Goal: Information Seeking & Learning: Learn about a topic

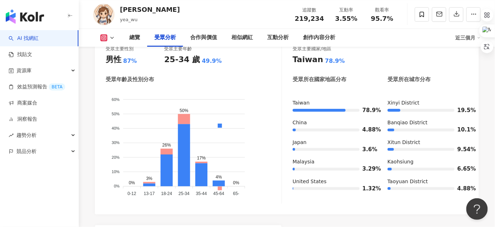
scroll to position [654, 0]
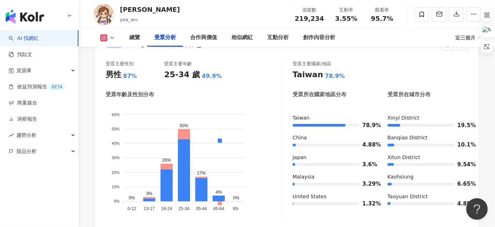
click at [262, 99] on div "受眾年齡及性別分布 男性 女性 60% 60% 50% 50% 40% 40% 30% 30% 20% 20% 10% 10% 0% 0% 0% 3% 26%…" at bounding box center [194, 155] width 176 height 128
click at [243, 73] on div "受眾主要性別 男性 87% 受眾主要年齡 25-34 歲 49.9%" at bounding box center [194, 70] width 176 height 19
drag, startPoint x: 490, startPoint y: 113, endPoint x: 208, endPoint y: 100, distance: 282.7
click at [207, 104] on foreignobject "男性 女性" at bounding box center [194, 158] width 176 height 109
click at [228, 91] on div "受眾年齡及性別分布" at bounding box center [194, 95] width 176 height 8
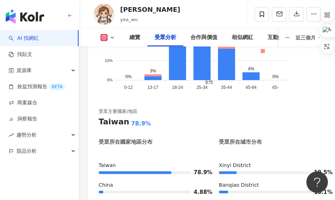
scroll to position [1076, 0]
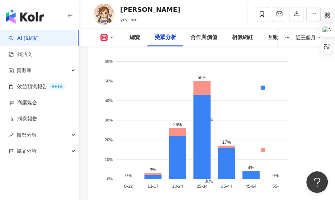
click at [251, 61] on foreignobject "男性 女性" at bounding box center [212, 121] width 226 height 140
click at [221, 59] on foreignobject "男性 女性" at bounding box center [212, 121] width 226 height 140
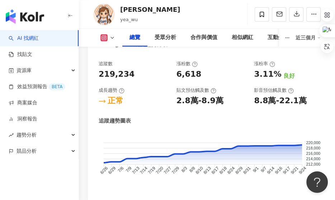
scroll to position [596, 0]
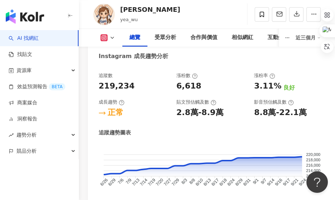
click at [150, 99] on div "成長趨勢" at bounding box center [134, 102] width 71 height 6
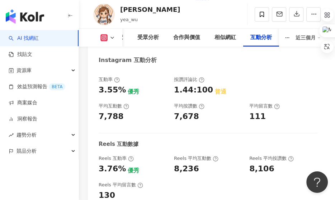
scroll to position [2151, 0]
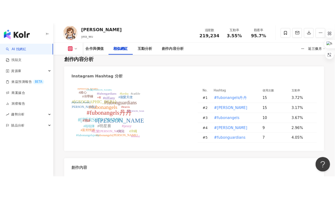
scroll to position [2048, 0]
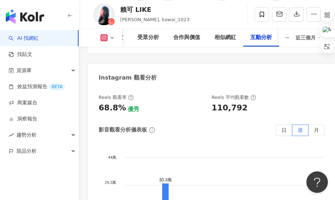
scroll to position [2475, 0]
click at [164, 94] on div "Reels 觀看率" at bounding box center [152, 97] width 106 height 6
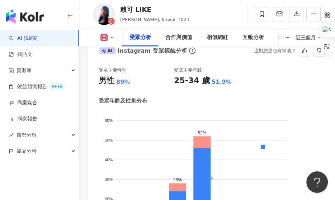
scroll to position [991, 0]
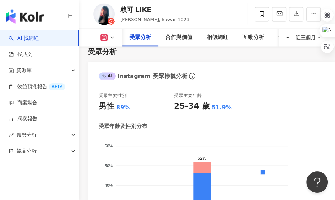
click at [154, 101] on div "男性 89%" at bounding box center [136, 106] width 75 height 11
click at [227, 67] on div "AI Instagram 受眾樣貌分析 這對您是否有幫助？" at bounding box center [211, 73] width 247 height 23
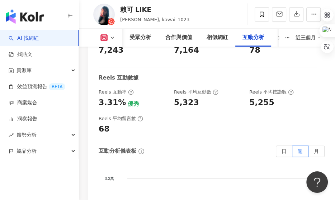
scroll to position [2229, 0]
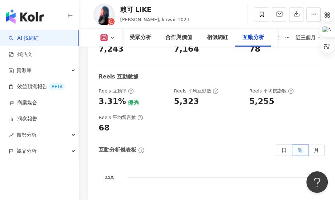
click at [186, 114] on div "Reels 平均留言數 68" at bounding box center [208, 123] width 219 height 19
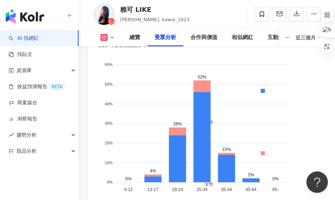
scroll to position [1073, 0]
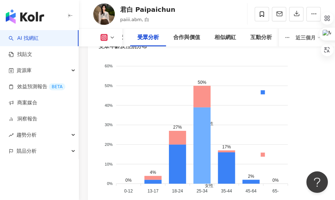
scroll to position [1072, 0]
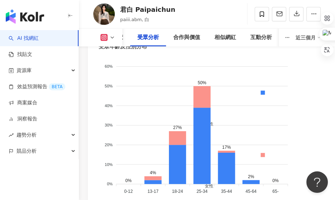
click at [180, 67] on foreignobject "男性 女性" at bounding box center [212, 126] width 226 height 140
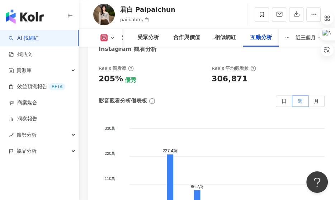
scroll to position [2537, 0]
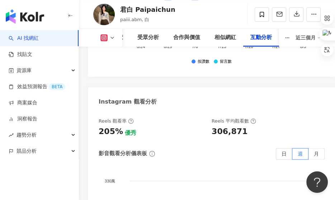
click at [194, 126] on div "205% 優秀" at bounding box center [152, 131] width 106 height 11
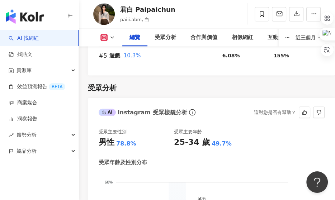
scroll to position [920, 0]
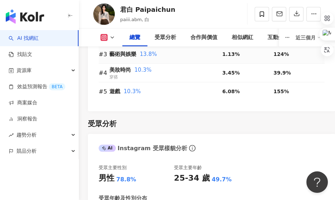
click at [203, 48] on div "藝術與娛樂 13.8%" at bounding box center [165, 54] width 113 height 15
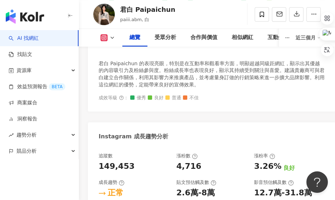
scroll to position [497, 0]
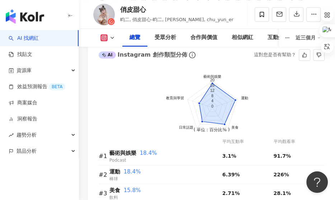
scroll to position [770, 0]
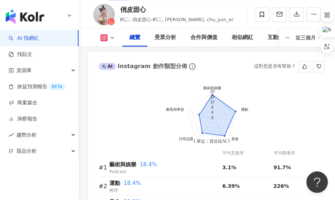
drag, startPoint x: 209, startPoint y: 65, endPoint x: 206, endPoint y: 68, distance: 5.1
click at [209, 65] on div "AI Instagram 創作類型分佈 這對您是否有幫助？" at bounding box center [211, 63] width 247 height 23
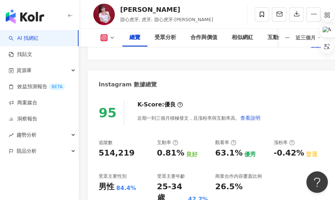
scroll to position [305, 0]
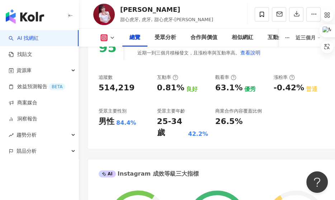
click at [215, 75] on div "觀看率" at bounding box center [225, 77] width 21 height 6
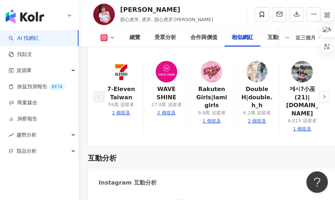
scroll to position [2162, 0]
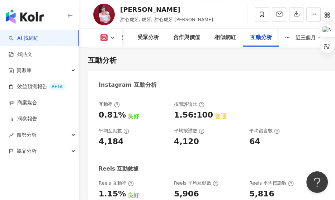
click at [231, 128] on div "平均按讚數" at bounding box center [208, 131] width 68 height 6
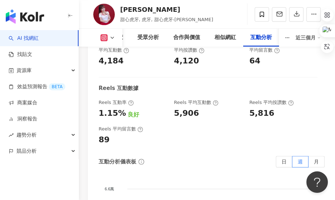
scroll to position [2227, 0]
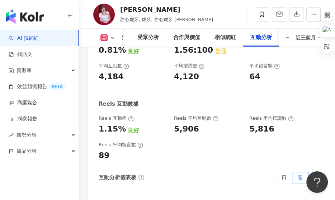
drag, startPoint x: 219, startPoint y: 129, endPoint x: 213, endPoint y: 129, distance: 5.4
click at [219, 142] on div "Reels 平均留言數 89" at bounding box center [208, 151] width 219 height 19
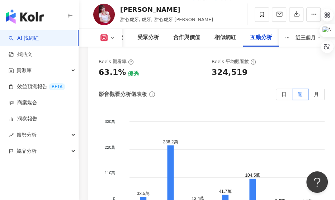
scroll to position [2521, 0]
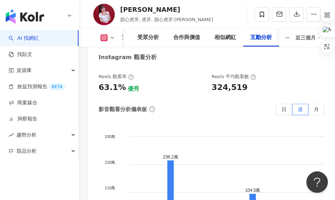
click at [187, 104] on div "影音觀看分析儀表板 日 週 月" at bounding box center [212, 109] width 226 height 11
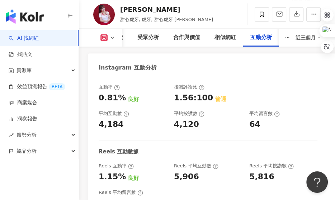
scroll to position [2194, 0]
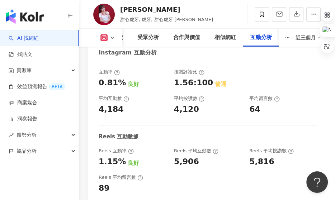
click at [167, 133] on div "Reels 互動數據" at bounding box center [208, 137] width 219 height 8
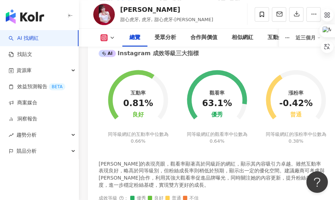
scroll to position [489, 0]
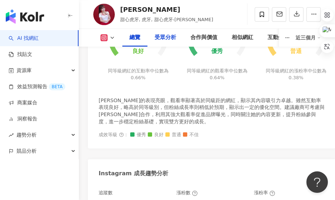
click at [161, 34] on div "受眾分析" at bounding box center [165, 37] width 22 height 9
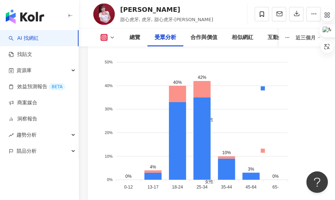
scroll to position [1080, 0]
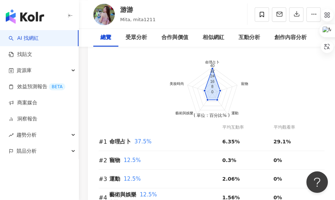
scroll to position [796, 0]
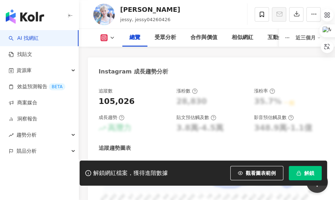
scroll to position [598, 0]
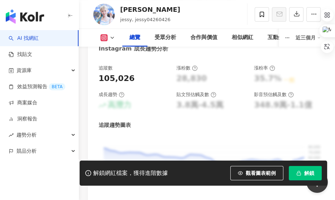
click at [302, 171] on button "解鎖" at bounding box center [305, 173] width 33 height 14
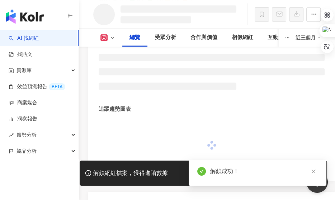
scroll to position [600, 0]
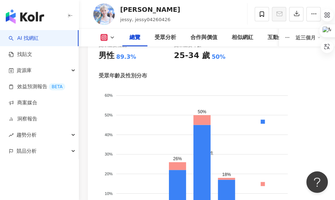
scroll to position [1075, 0]
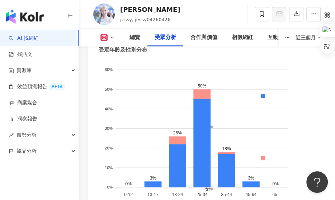
click at [197, 18] on div "[PERSON_NAME], jessy04260426 追蹤數 105,026 互動率 7.25% 觀看率 180%" at bounding box center [207, 14] width 256 height 28
drag, startPoint x: 120, startPoint y: 9, endPoint x: 133, endPoint y: 9, distance: 12.5
click at [133, 9] on div "[PERSON_NAME]" at bounding box center [150, 9] width 60 height 9
click at [146, 8] on div "潔西" at bounding box center [150, 9] width 60 height 9
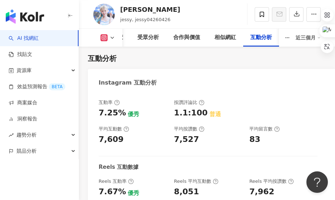
scroll to position [2215, 0]
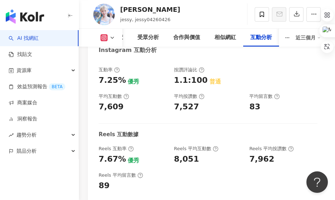
click at [151, 101] on div "7,609" at bounding box center [133, 106] width 68 height 11
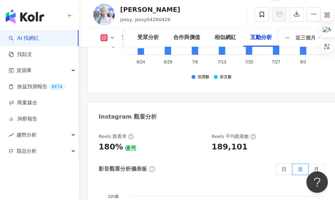
scroll to position [2479, 0]
click at [173, 134] on div "Reels 觀看率 180% 優秀" at bounding box center [152, 143] width 106 height 19
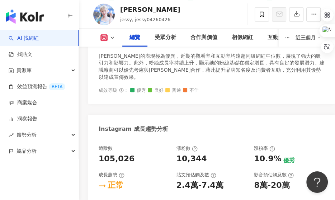
scroll to position [532, 0]
click at [218, 114] on div "Instagram 成長趨勢分析" at bounding box center [211, 125] width 247 height 23
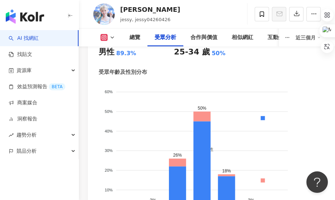
scroll to position [1021, 0]
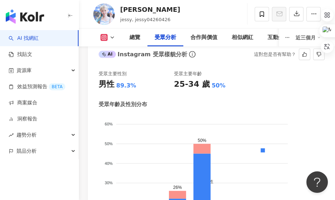
click at [174, 101] on div "受眾年齡及性別分布" at bounding box center [212, 105] width 226 height 8
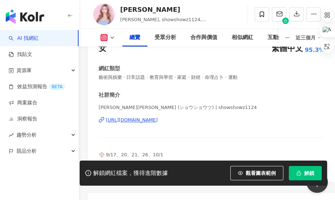
click at [302, 170] on button "解鎖" at bounding box center [305, 173] width 33 height 14
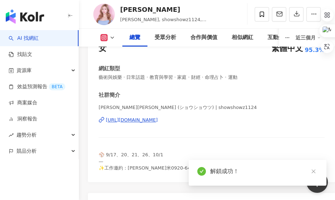
click at [186, 82] on div "性別 女 主要語言 繁體中文 95.3% 網紅類型 藝術與娛樂 · 日常話題 · 教育與學習 · 家庭 · 財經 · 命理占卜 · 運動 社群[PERSON_…" at bounding box center [212, 103] width 226 height 137
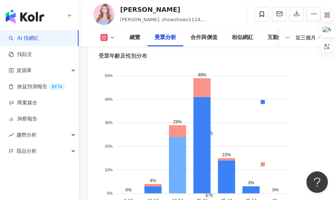
scroll to position [1022, 0]
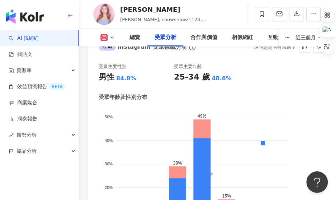
click at [195, 94] on div "受眾年齡及性別分布" at bounding box center [212, 98] width 226 height 8
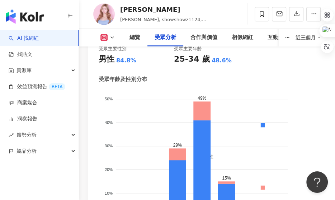
scroll to position [1054, 0]
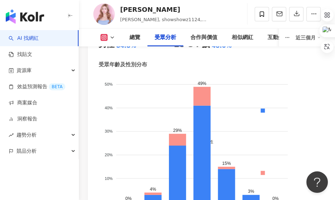
click at [160, 61] on div "受眾年齡及性別分布" at bounding box center [212, 65] width 226 height 8
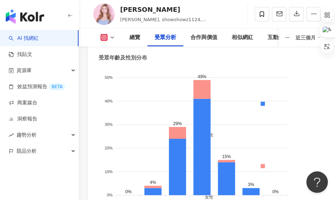
scroll to position [1061, 0]
drag, startPoint x: 121, startPoint y: 11, endPoint x: 137, endPoint y: 11, distance: 15.8
click at [137, 11] on div "秀秀子" at bounding box center [178, 9] width 116 height 9
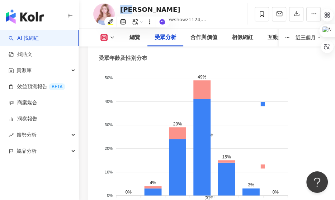
copy div "秀秀子"
click at [229, 23] on div "秀秀子 Emily, showshowz1124, 秀秀子Emily 追蹤數 218,671 互動率 2.99% 觀看率 64.8%" at bounding box center [207, 14] width 256 height 28
click at [231, 54] on div "受眾年齡及性別分布" at bounding box center [212, 58] width 226 height 8
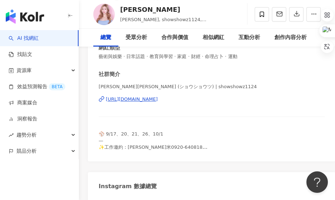
scroll to position [0, 0]
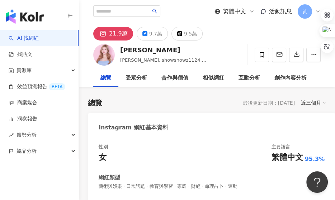
click at [214, 105] on div "總覽 最後更新日期：2025/9/23 近三個月" at bounding box center [207, 103] width 238 height 10
click at [209, 106] on div "總覽 最後更新日期：2025/9/23 近三個月" at bounding box center [207, 103] width 238 height 10
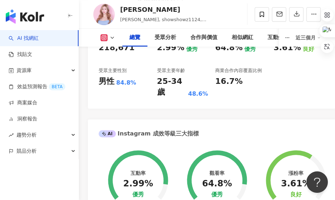
scroll to position [326, 0]
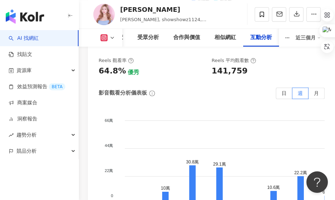
scroll to position [2497, 0]
drag, startPoint x: 206, startPoint y: 96, endPoint x: 210, endPoint y: 99, distance: 5.1
click at [206, 96] on div "影音觀看分析儀表板 日 週 月 66萬 66萬 44萬 44萬 22萬 22萬 0 0 10萬 30.8萬 29.1萬 10.6萬 22.2萬 6.8萬 53…" at bounding box center [212, 158] width 226 height 143
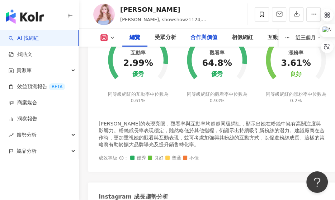
scroll to position [411, 0]
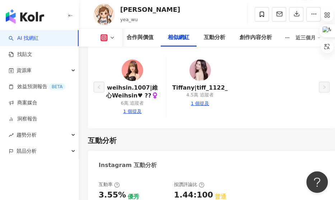
scroll to position [2048, 0]
click at [228, 135] on div "互動分析" at bounding box center [207, 140] width 238 height 10
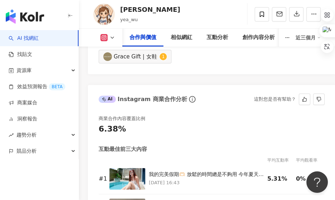
click at [220, 108] on div "商業合作內容覆蓋比例 6.38% 互動最佳前三大內容 平均互動率 平均觀看率 # 1 我的完美假期🫶🏻 放鬆的時間總是不夠用 今年夏天終於玩到水了～ ✅渡假風…" at bounding box center [211, 187] width 247 height 158
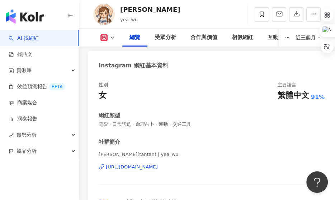
scroll to position [0, 0]
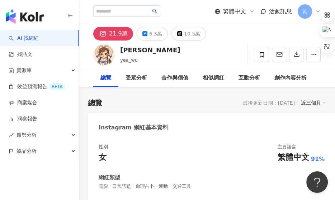
click at [224, 55] on div "Evelyn 吳丹丹 yea_wu 追蹤數 219,234 互動率 3.55% 觀看率 95.7%" at bounding box center [207, 55] width 256 height 28
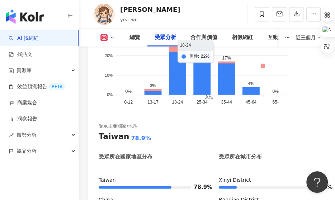
scroll to position [1075, 0]
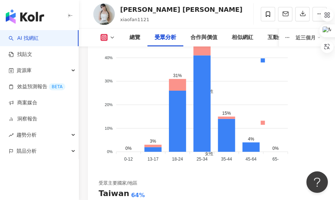
scroll to position [1043, 0]
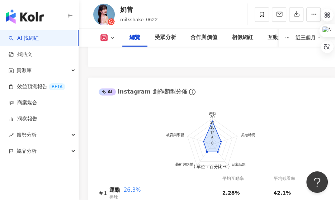
click at [127, 9] on div "奶昔" at bounding box center [139, 9] width 38 height 9
drag, startPoint x: 131, startPoint y: 8, endPoint x: 122, endPoint y: 8, distance: 9.3
click at [122, 8] on div "奶昔" at bounding box center [139, 9] width 38 height 9
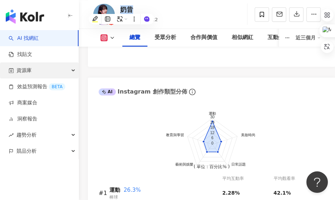
copy div "奶昔"
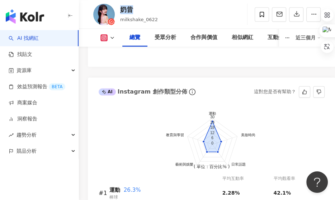
click at [236, 77] on div "AI Instagram 創作類型分佈 這對您是否有幫助？" at bounding box center [211, 88] width 247 height 23
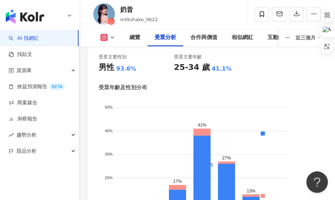
scroll to position [1005, 0]
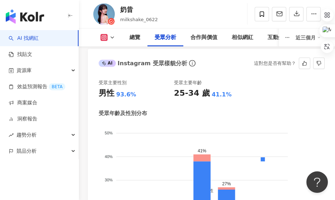
drag, startPoint x: 281, startPoint y: 80, endPoint x: 171, endPoint y: 113, distance: 115.1
click at [281, 80] on div "受眾主要性別 男性 93.6% 受眾主要年齡 25-34 歲 41.1%" at bounding box center [212, 89] width 226 height 19
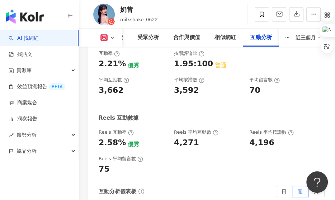
scroll to position [2179, 0]
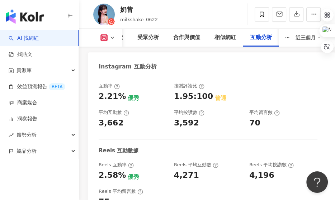
click at [201, 92] on div "互動率 2.21% 優秀 按讚評論比 1.95:100 普通 平均互動數 3,662 平均按讚數 3,592 平均留言數 70 Reels 互動數據 Reel…" at bounding box center [212, 145] width 226 height 125
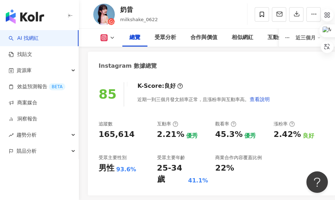
scroll to position [289, 0]
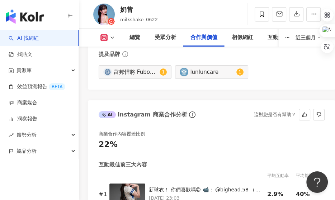
click at [210, 124] on div "商業合作內容覆蓋比例 22% 互動最佳前三大內容 平均互動率 平均觀看率 # 1 新球衣！ 你們喜歡嗎😍 📹： @bighead.58 （超猛律運鏡！） #f…" at bounding box center [211, 203] width 247 height 158
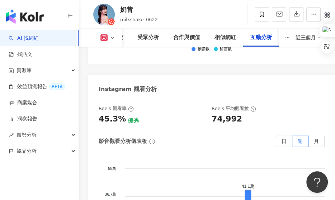
scroll to position [2472, 0]
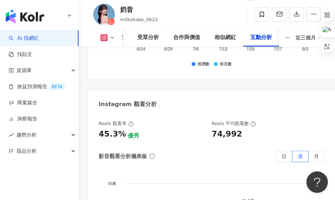
click at [196, 90] on div "Instagram 觀看分析" at bounding box center [211, 101] width 247 height 23
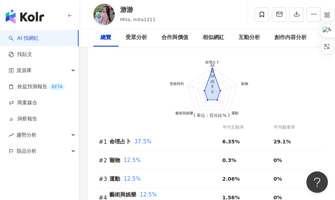
drag, startPoint x: 301, startPoint y: 61, endPoint x: 294, endPoint y: 65, distance: 7.8
click at [301, 61] on foreignobject at bounding box center [212, 95] width 226 height 93
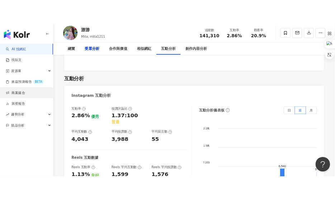
scroll to position [1405, 0]
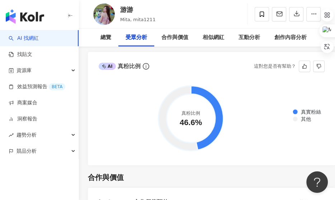
click at [142, 109] on foreignobject "真實粉絲 其他" at bounding box center [212, 118] width 226 height 72
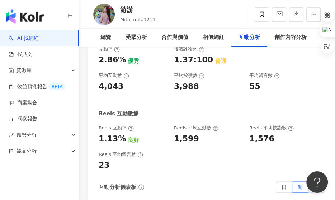
scroll to position [2188, 0]
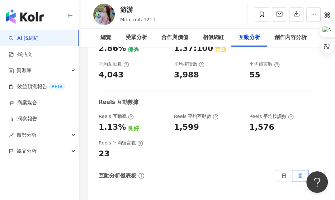
click at [181, 140] on div "Reels 平均留言數 23" at bounding box center [208, 149] width 219 height 19
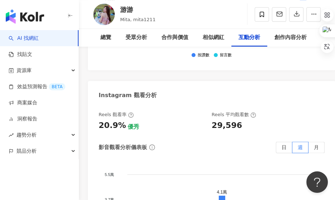
scroll to position [2461, 0]
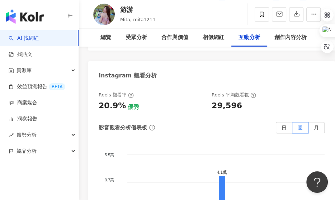
click at [163, 122] on div "影音觀看分析儀表板 日 週 月" at bounding box center [212, 127] width 226 height 11
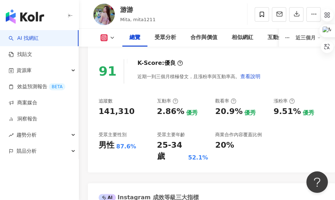
scroll to position [281, 0]
click at [120, 88] on div "91 K-Score : 優良 近期一到三個月積極發文，且漲粉率與互動率高。 查看說明 追蹤數 141,310 互動率 2.86% 優秀 觀看率 20.9% …" at bounding box center [211, 112] width 247 height 120
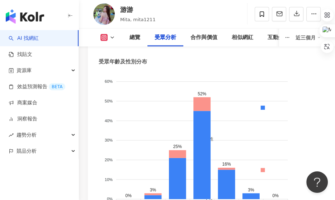
scroll to position [1061, 0]
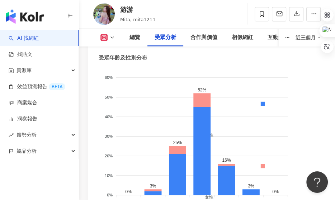
drag, startPoint x: 155, startPoint y: 64, endPoint x: 158, endPoint y: 72, distance: 8.1
click at [155, 67] on foreignobject "男性 女性" at bounding box center [212, 137] width 226 height 140
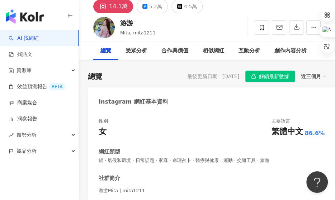
scroll to position [0, 0]
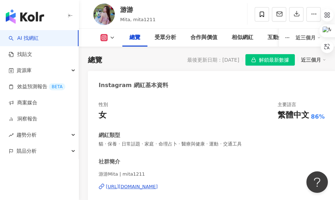
click at [237, 93] on div "Instagram 網紅基本資料" at bounding box center [211, 82] width 247 height 23
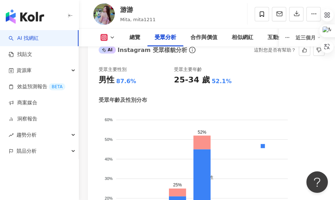
scroll to position [956, 0]
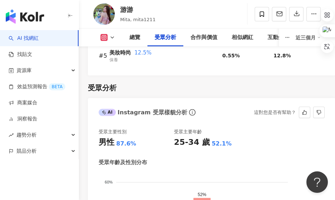
click at [205, 83] on div "受眾分析" at bounding box center [207, 88] width 238 height 10
drag, startPoint x: 200, startPoint y: 73, endPoint x: 194, endPoint y: 79, distance: 8.6
click at [200, 83] on div "受眾分析" at bounding box center [207, 88] width 238 height 10
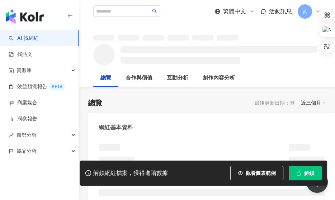
click at [308, 170] on span "解鎖" at bounding box center [309, 173] width 10 height 6
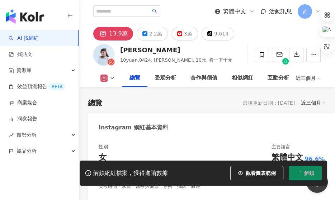
scroll to position [44, 0]
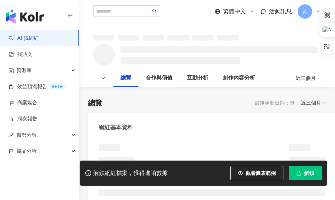
scroll to position [163, 0]
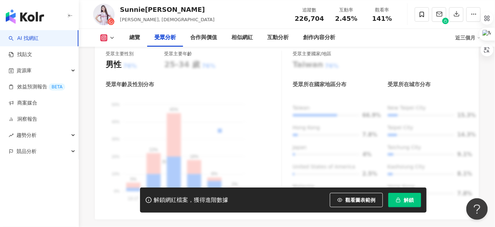
scroll to position [728, 0]
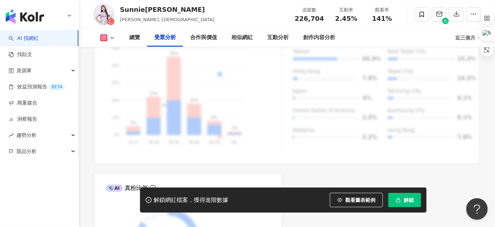
click at [410, 199] on span "解鎖" at bounding box center [409, 200] width 10 height 6
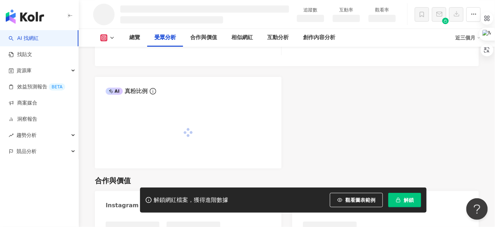
scroll to position [611, 0]
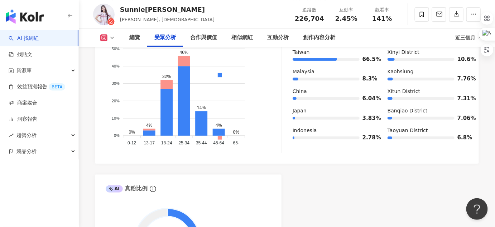
scroll to position [684, 0]
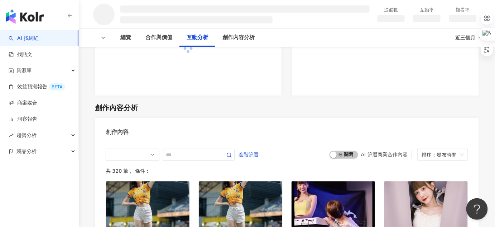
scroll to position [847, 0]
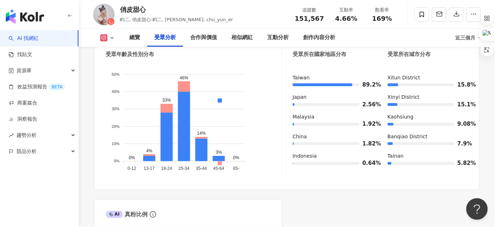
scroll to position [684, 0]
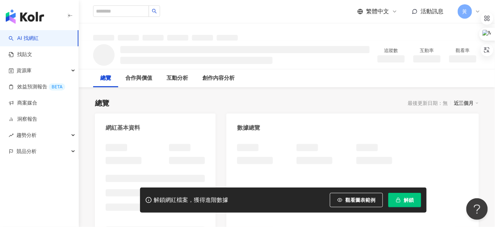
click at [403, 199] on button "解鎖" at bounding box center [405, 199] width 33 height 14
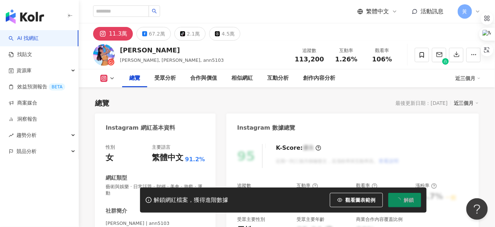
scroll to position [44, 0]
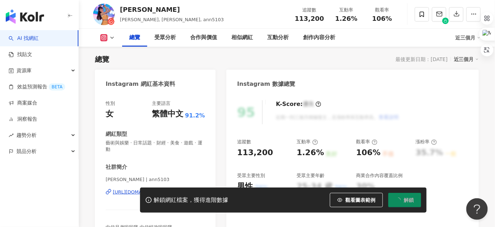
click at [234, 129] on div "95 K-Score : 優良 近期一到三個月積極發文，且漲粉率與互動率高。 查看說明 追蹤數 113,200 互動率 1.26% 良好 觀看率 106% 不…" at bounding box center [353, 176] width 253 height 167
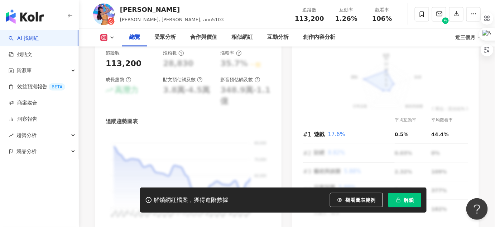
scroll to position [435, 0]
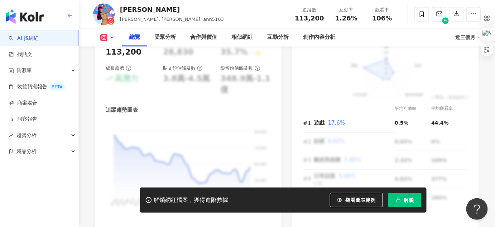
click at [413, 197] on span "解鎖" at bounding box center [409, 200] width 10 height 6
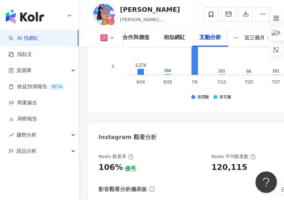
scroll to position [2470, 0]
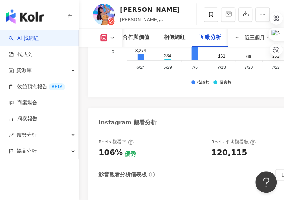
click at [175, 108] on div "Instagram 觀看分析" at bounding box center [211, 119] width 247 height 23
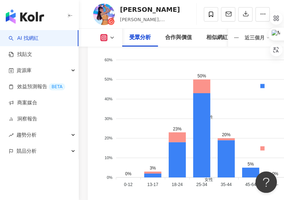
scroll to position [1077, 0]
click at [137, 70] on foreignobject "男性 女性" at bounding box center [212, 119] width 226 height 140
click at [151, 73] on foreignobject "男性 女性" at bounding box center [212, 119] width 226 height 140
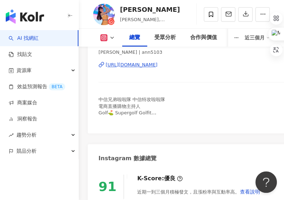
scroll to position [0, 0]
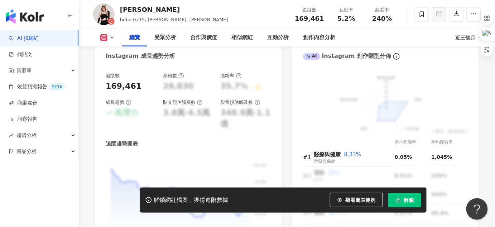
scroll to position [435, 0]
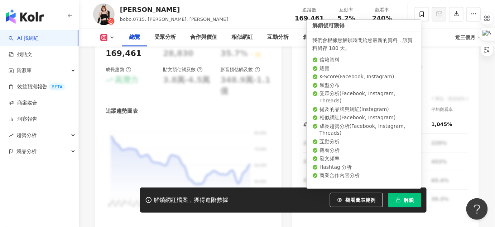
click at [408, 197] on span "解鎖" at bounding box center [409, 200] width 10 height 6
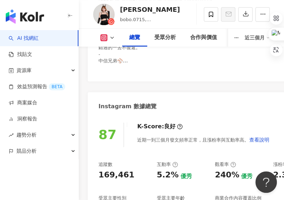
scroll to position [153, 0]
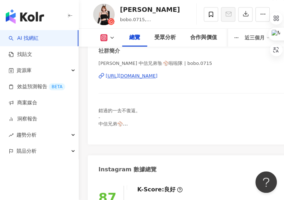
click at [140, 75] on div "https://www.instagram.com/bobo.0715/" at bounding box center [132, 76] width 52 height 6
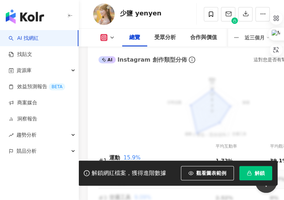
scroll to position [782, 0]
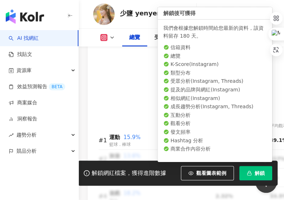
click at [262, 172] on span "解鎖" at bounding box center [260, 173] width 10 height 6
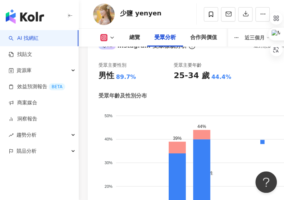
scroll to position [1087, 0]
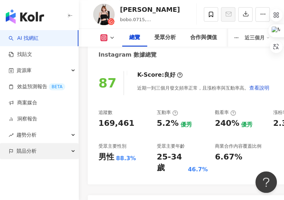
scroll to position [262, 0]
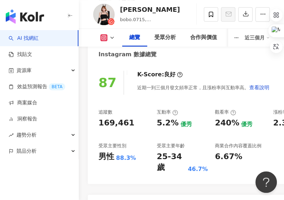
click at [138, 103] on div "87 K-Score : 良好 近期一到三個月發文頻率正常，且漲粉率與互動率高。 查看說明 追蹤數 169,461 互動率 5.2% 優秀 觀看率 240% …" at bounding box center [211, 123] width 247 height 120
click at [209, 75] on div "K-Score : 良好 近期一到三個月發文頻率正常，且漲粉率與互動率高。 查看說明" at bounding box center [200, 83] width 140 height 24
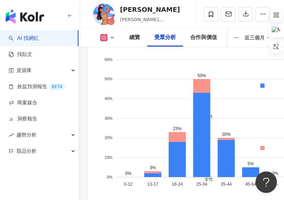
scroll to position [1087, 0]
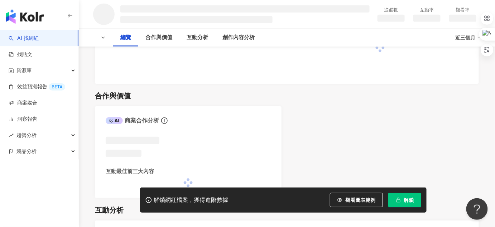
scroll to position [326, 0]
click at [400, 194] on button "解鎖" at bounding box center [405, 199] width 33 height 14
click at [411, 199] on span "解鎖" at bounding box center [409, 200] width 10 height 6
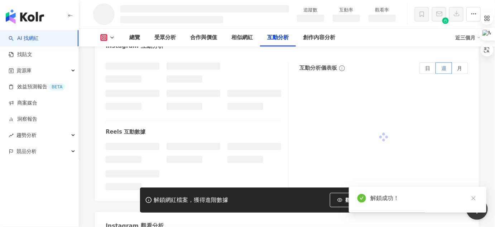
scroll to position [1250, 0]
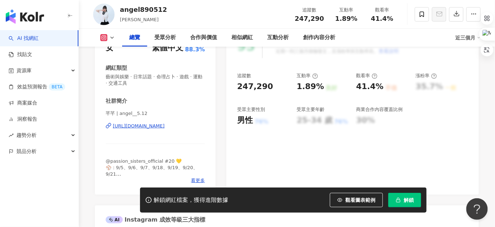
click at [412, 201] on span "解鎖" at bounding box center [409, 200] width 10 height 6
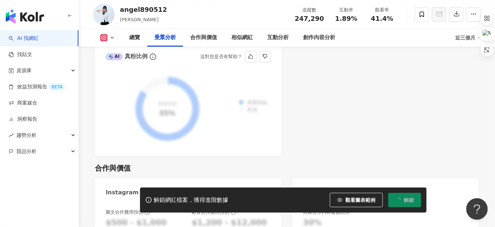
scroll to position [892, 0]
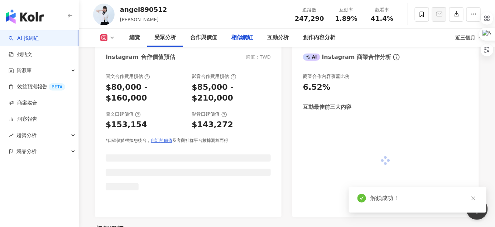
scroll to position [1215, 0]
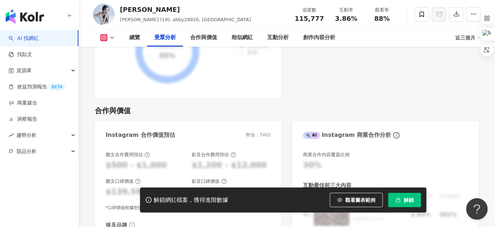
scroll to position [1087, 0]
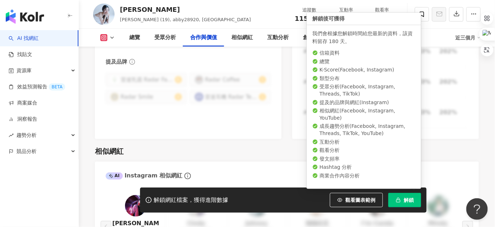
click at [396, 194] on button "解鎖" at bounding box center [405, 199] width 33 height 14
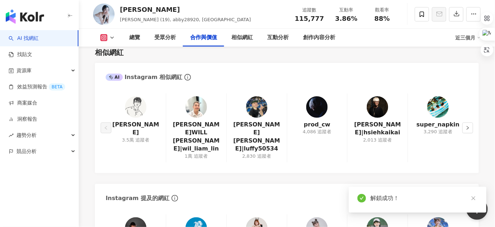
scroll to position [994, 0]
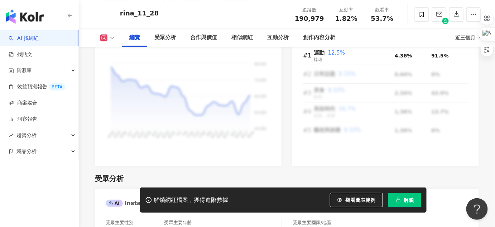
scroll to position [565, 0]
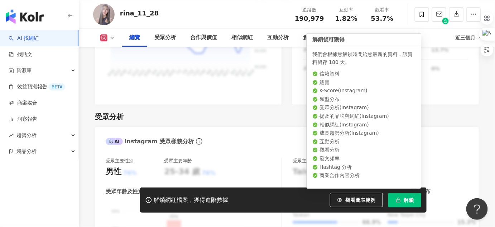
click at [411, 193] on button "解鎖" at bounding box center [405, 199] width 33 height 14
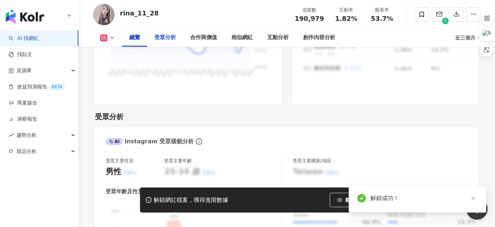
click at [159, 38] on div "受眾分析" at bounding box center [165, 37] width 22 height 9
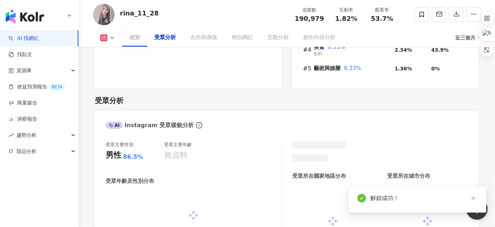
click at [163, 38] on div "受眾分析" at bounding box center [165, 37] width 22 height 9
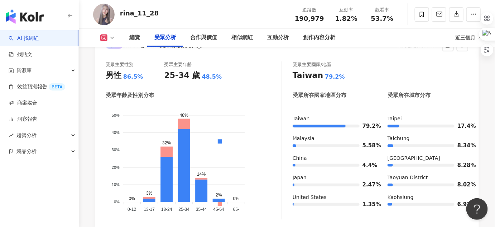
scroll to position [677, 0]
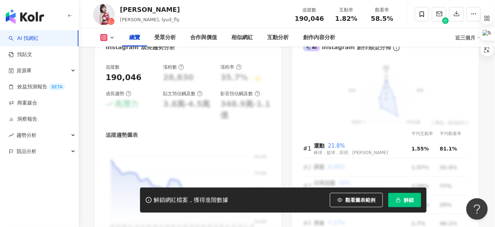
scroll to position [435, 0]
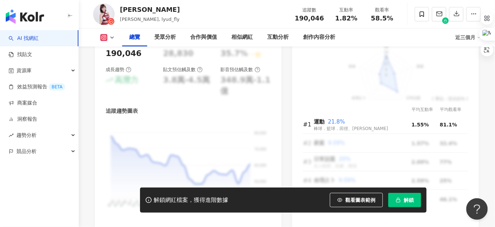
click at [396, 197] on span "button" at bounding box center [398, 200] width 5 height 6
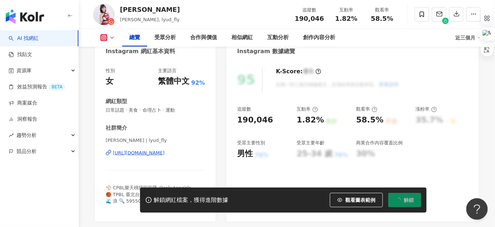
scroll to position [0, 0]
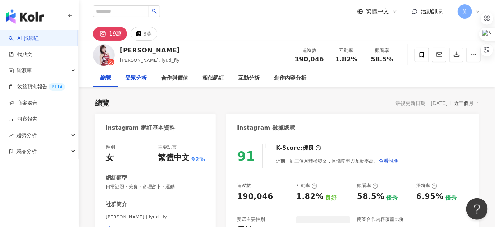
click at [131, 76] on div "受眾分析" at bounding box center [136, 78] width 22 height 9
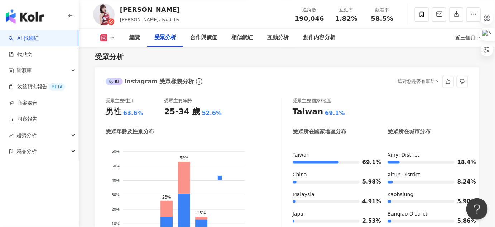
scroll to position [645, 0]
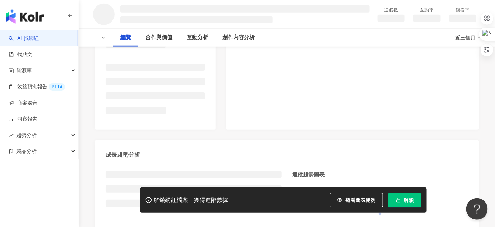
click at [410, 197] on span "解鎖" at bounding box center [409, 200] width 10 height 6
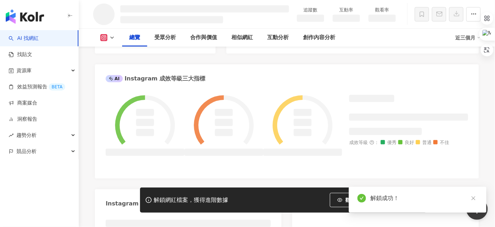
scroll to position [401, 0]
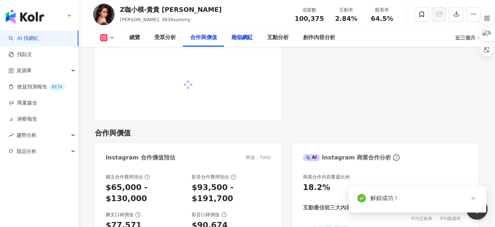
scroll to position [1255, 0]
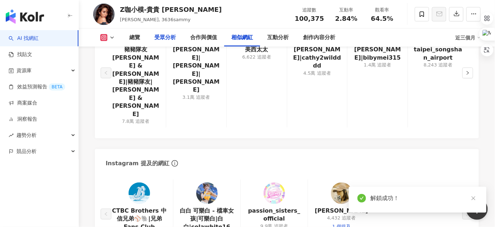
click at [159, 39] on div "受眾分析" at bounding box center [165, 37] width 22 height 9
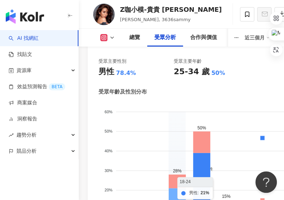
scroll to position [1085, 0]
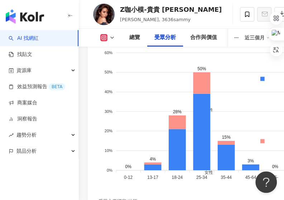
click at [130, 62] on foreignobject "男性 女性" at bounding box center [212, 112] width 226 height 140
drag, startPoint x: 120, startPoint y: 10, endPoint x: 152, endPoint y: 10, distance: 31.5
click at [152, 10] on div "Z咖小模-貴貴 [PERSON_NAME]" at bounding box center [171, 9] width 102 height 9
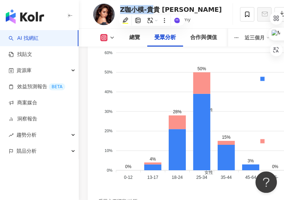
click at [154, 9] on div "Z咖小模-貴貴 [PERSON_NAME]" at bounding box center [171, 9] width 102 height 9
drag, startPoint x: 159, startPoint y: 8, endPoint x: 181, endPoint y: 9, distance: 22.2
click at [160, 8] on div "Z咖小模-貴貴 [PERSON_NAME]" at bounding box center [171, 9] width 102 height 9
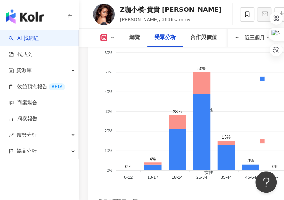
click at [185, 9] on div "Z咖小模-貴貴 [PERSON_NAME], 3636sammy 追蹤數 100,375 互動率 2.84% 觀看率 64.5%" at bounding box center [181, 14] width 205 height 28
drag, startPoint x: 184, startPoint y: 9, endPoint x: 149, endPoint y: 13, distance: 35.0
click at [149, 13] on div "Z咖小模-貴貴 [PERSON_NAME]" at bounding box center [171, 9] width 102 height 9
click at [148, 12] on div "Z咖小模-貴貴 [PERSON_NAME]" at bounding box center [171, 9] width 102 height 9
drag, startPoint x: 147, startPoint y: 10, endPoint x: 185, endPoint y: 11, distance: 38.0
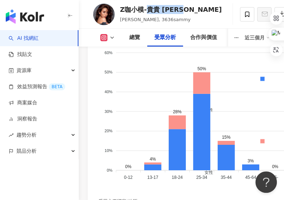
click at [185, 11] on div "Z咖小模-貴貴 [PERSON_NAME], 3636sammy 追蹤數 100,375 互動率 2.84% 觀看率 64.5%" at bounding box center [181, 14] width 205 height 28
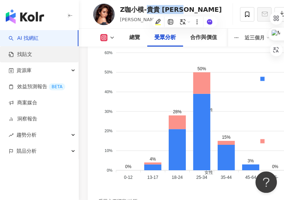
copy div "貴貴 [PERSON_NAME]"
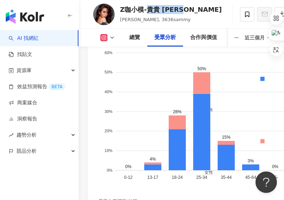
click at [121, 72] on foreignobject "男性 女性" at bounding box center [212, 112] width 226 height 140
